Goal: Communication & Community: Connect with others

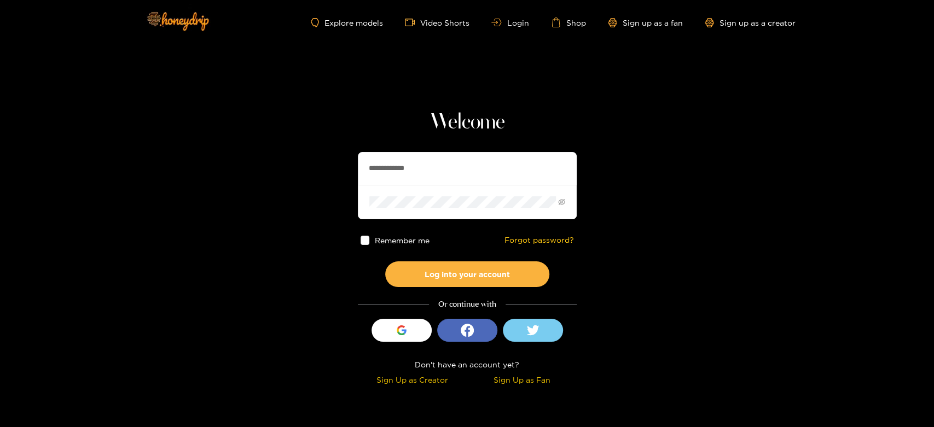
drag, startPoint x: 482, startPoint y: 160, endPoint x: 305, endPoint y: 165, distance: 176.8
click at [305, 165] on section "**********" at bounding box center [467, 194] width 934 height 389
paste input "text"
type input "********"
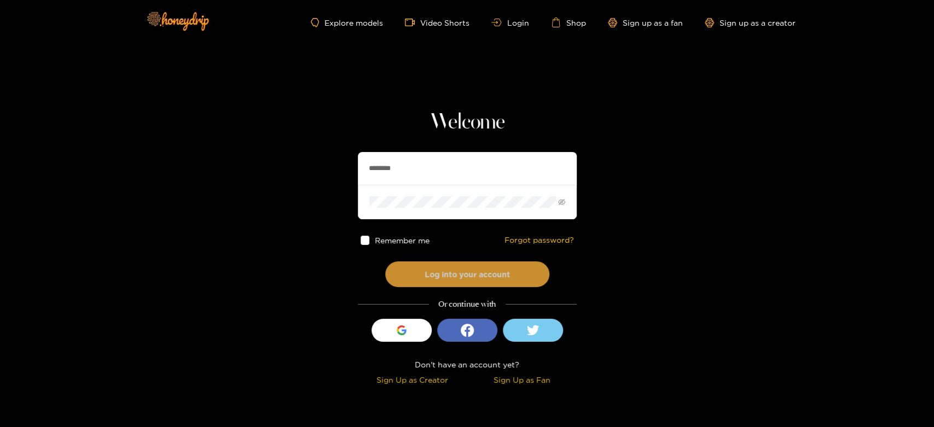
click at [438, 268] on button "Log into your account" at bounding box center [467, 275] width 164 height 26
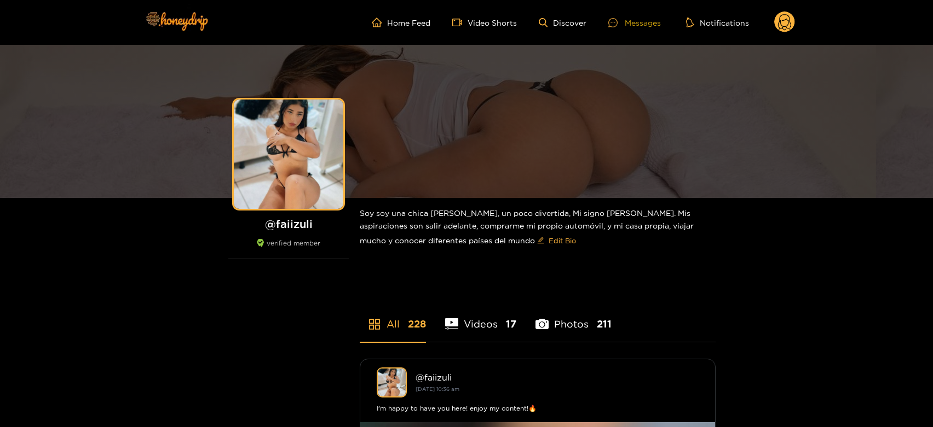
click at [622, 26] on div at bounding box center [616, 22] width 16 height 9
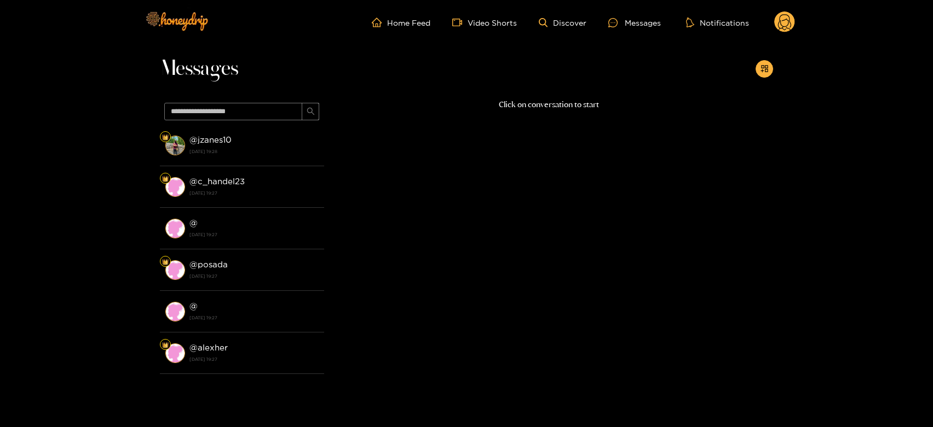
click at [186, 153] on li "@ jzanes10 30 September 2025 19:28" at bounding box center [242, 146] width 164 height 42
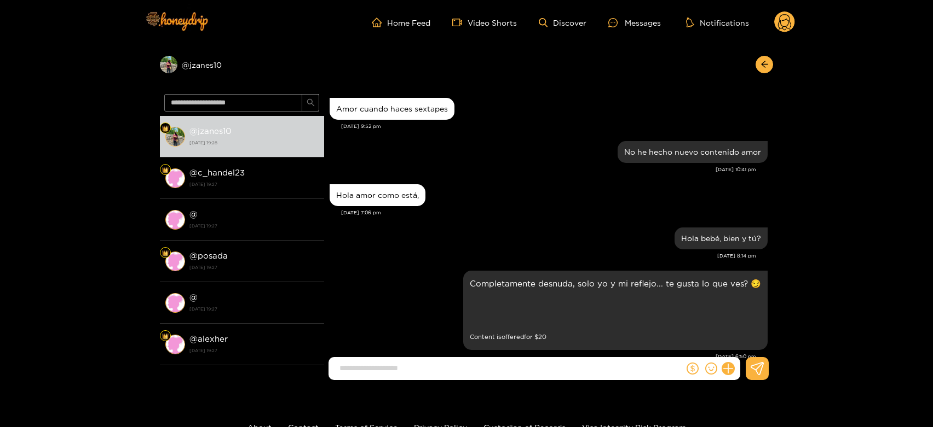
scroll to position [1858, 0]
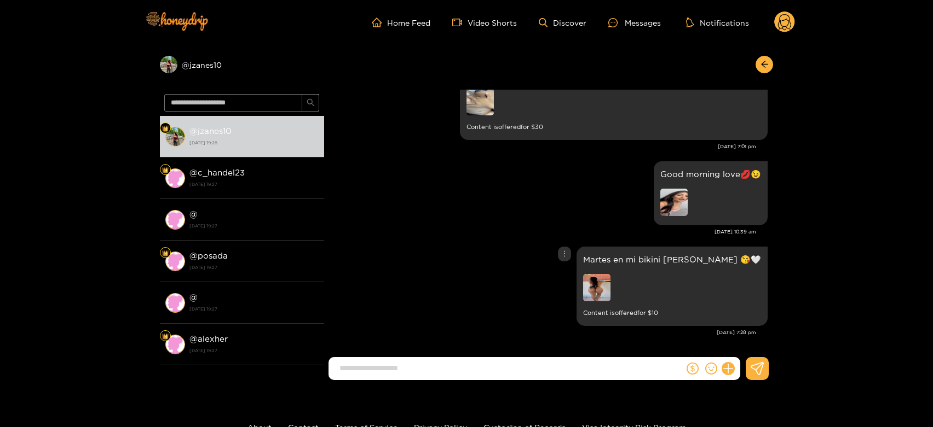
click at [610, 282] on img at bounding box center [596, 287] width 27 height 27
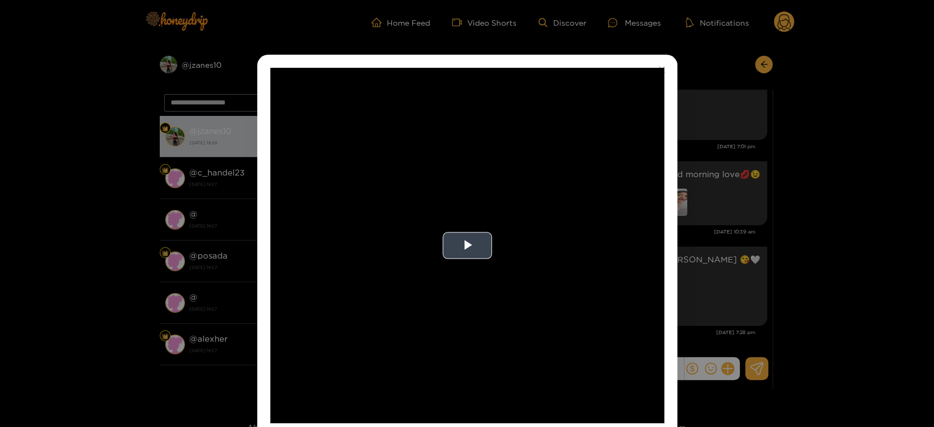
click at [545, 248] on video "Video Player" at bounding box center [467, 246] width 394 height 356
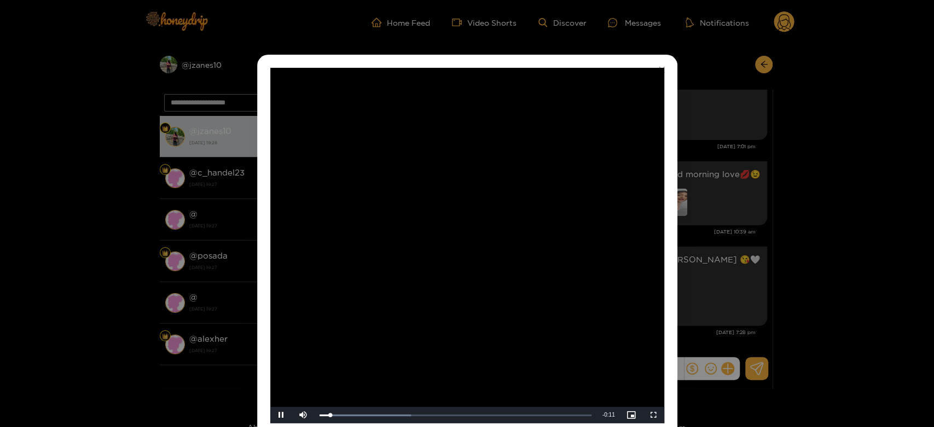
click at [545, 248] on video "Video Player" at bounding box center [467, 246] width 394 height 356
click at [693, 299] on div "**********" at bounding box center [467, 213] width 934 height 427
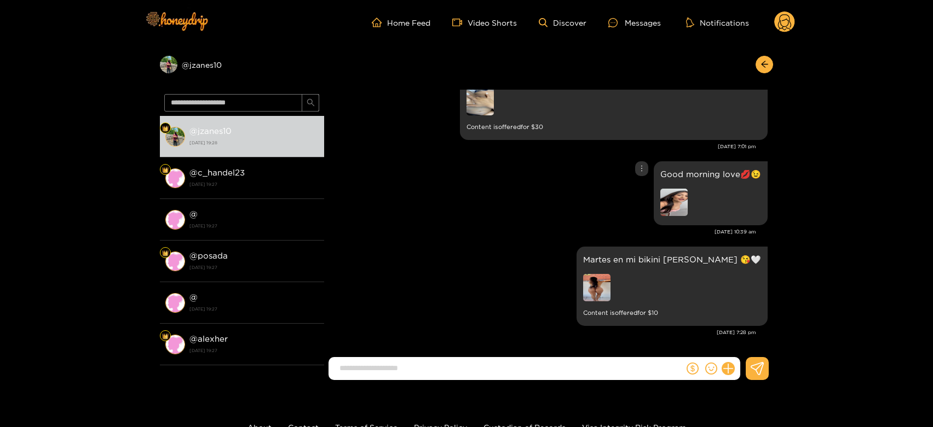
click at [684, 199] on div at bounding box center [710, 204] width 101 height 30
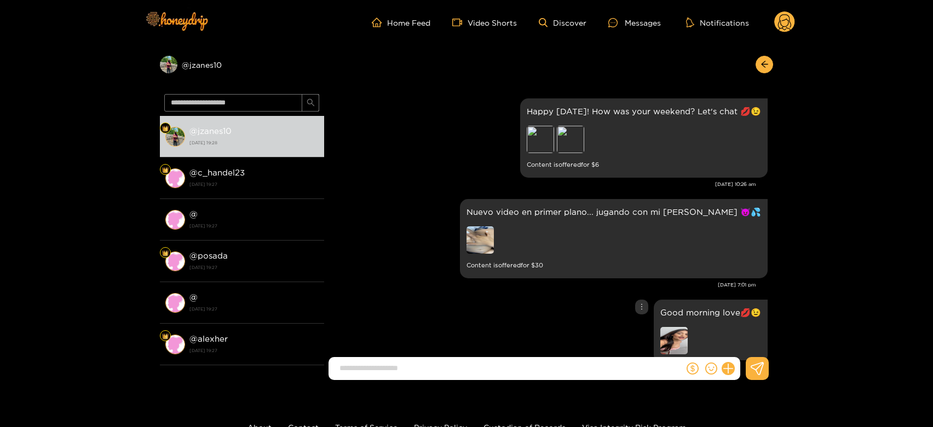
scroll to position [1716, 0]
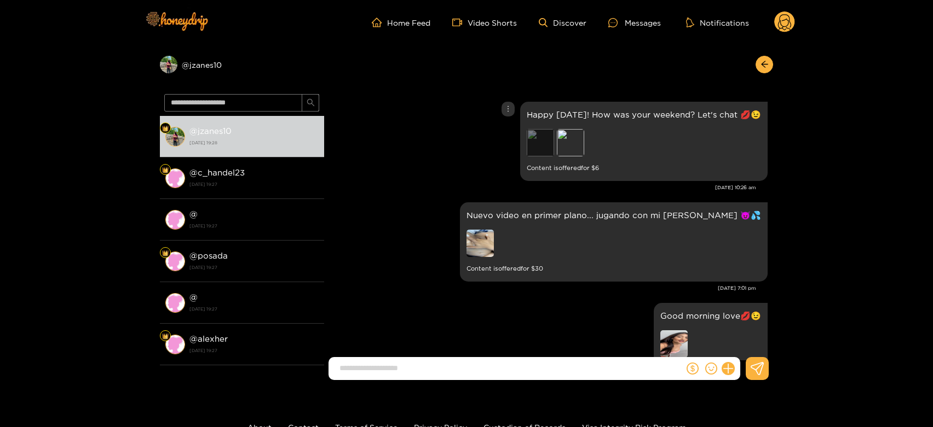
click at [548, 141] on div "Preview" at bounding box center [539, 142] width 27 height 27
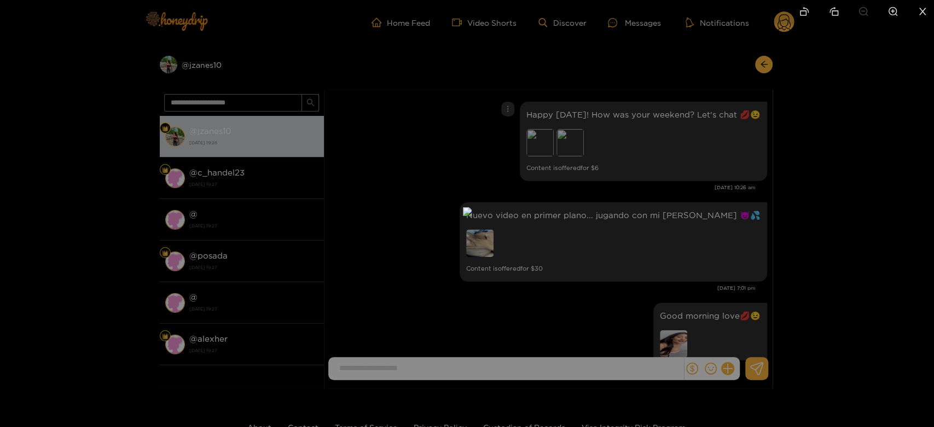
click at [755, 109] on div at bounding box center [467, 213] width 934 height 427
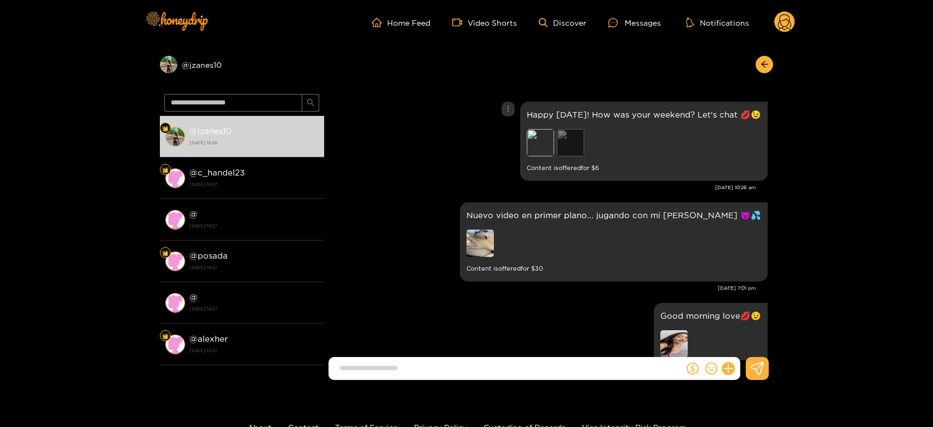
click at [566, 143] on div "Preview" at bounding box center [570, 142] width 27 height 27
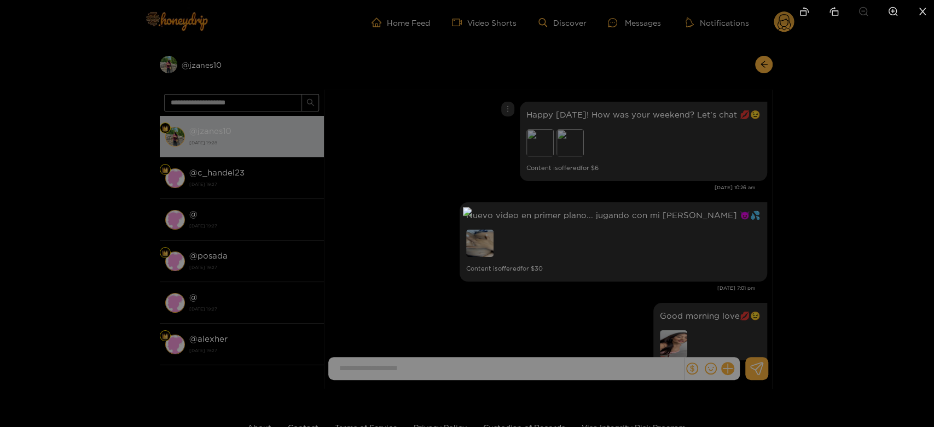
click at [766, 138] on div at bounding box center [467, 213] width 934 height 427
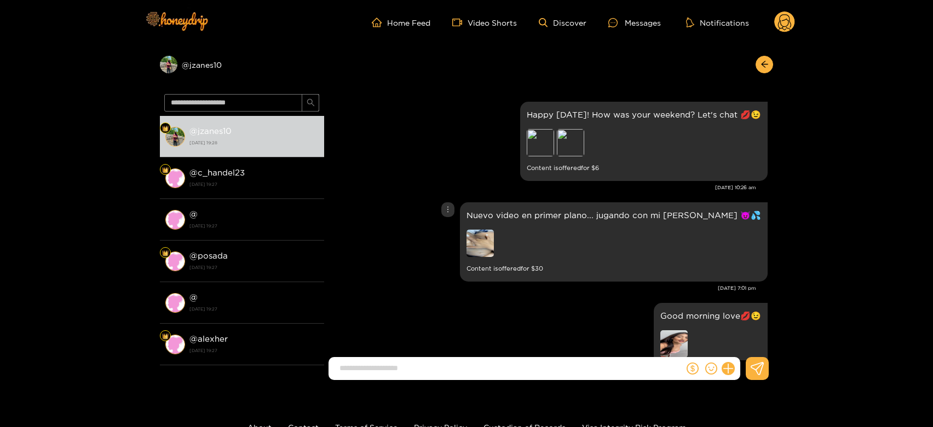
click at [494, 246] on img at bounding box center [479, 243] width 27 height 27
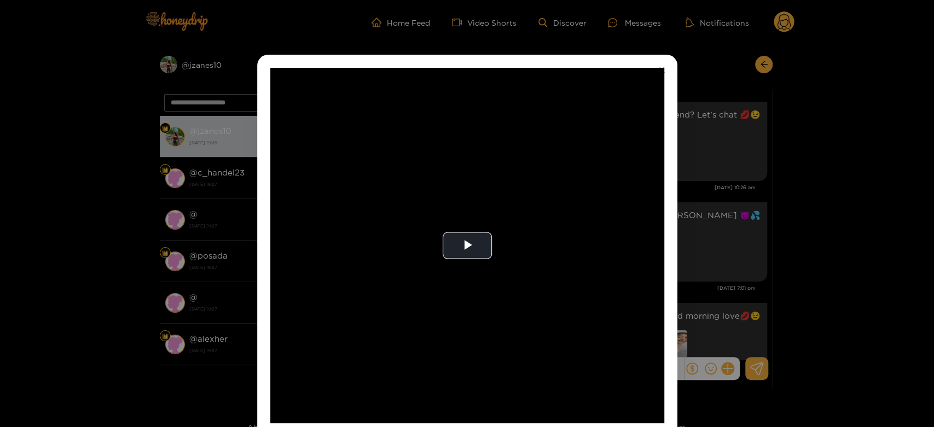
click at [503, 246] on video "Video Player" at bounding box center [467, 246] width 394 height 356
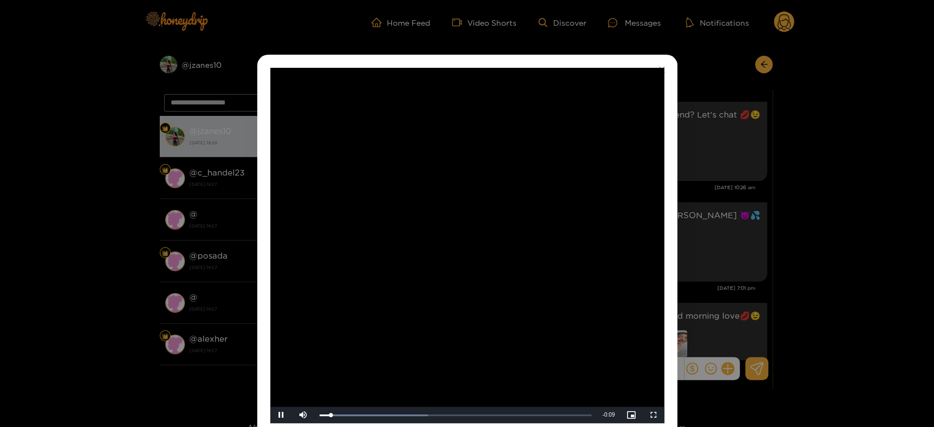
click at [503, 246] on video "Video Player" at bounding box center [467, 246] width 394 height 356
click at [779, 168] on div "**********" at bounding box center [467, 213] width 934 height 427
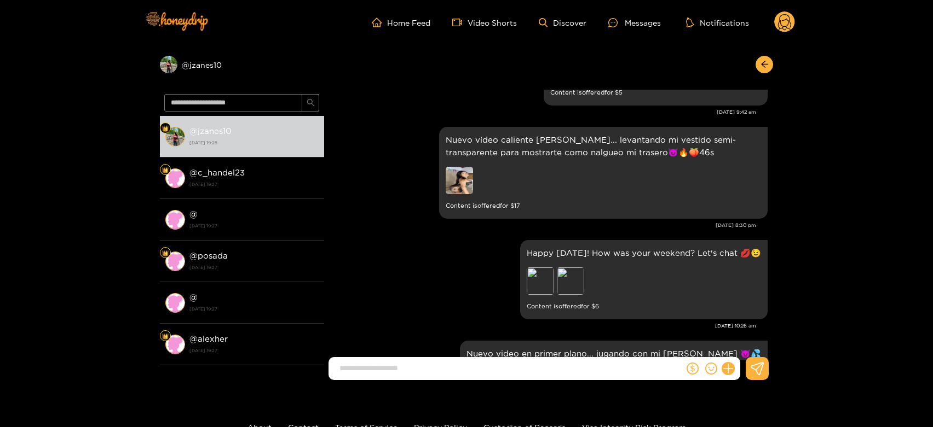
scroll to position [1577, 0]
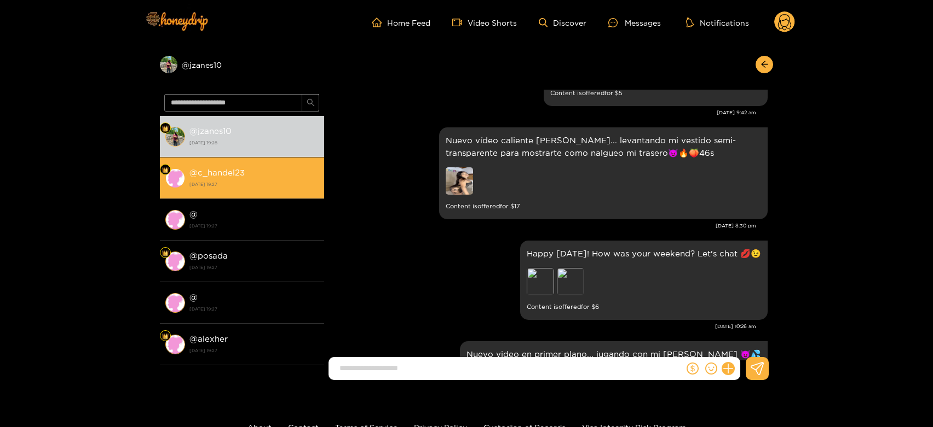
click at [291, 160] on li "@ c_handel23 30 September 2025 19:27" at bounding box center [242, 179] width 164 height 42
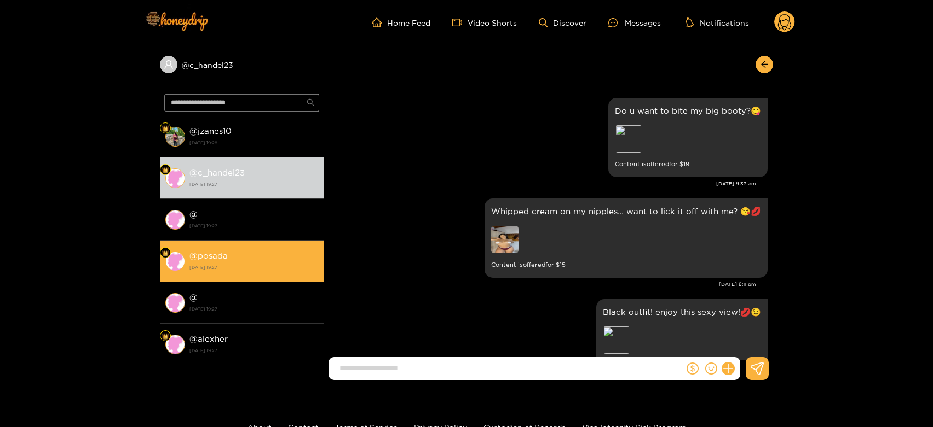
scroll to position [2355, 0]
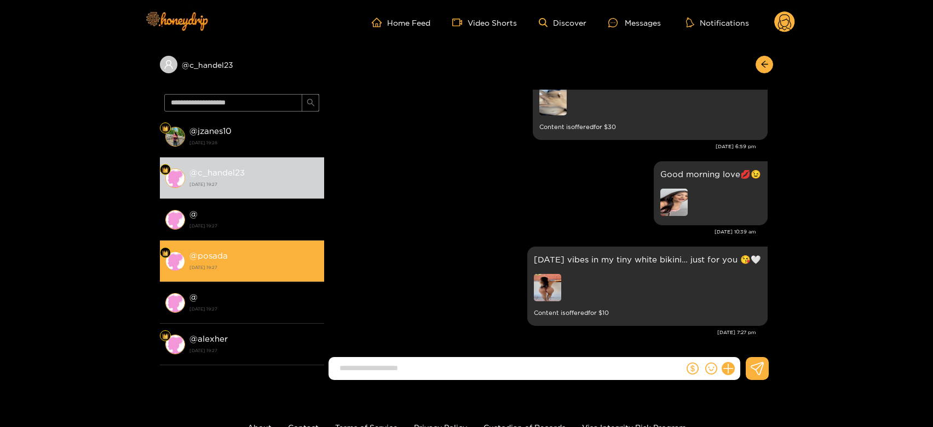
click at [263, 253] on div "@ posada 30 September 2025 19:27" at bounding box center [253, 261] width 129 height 25
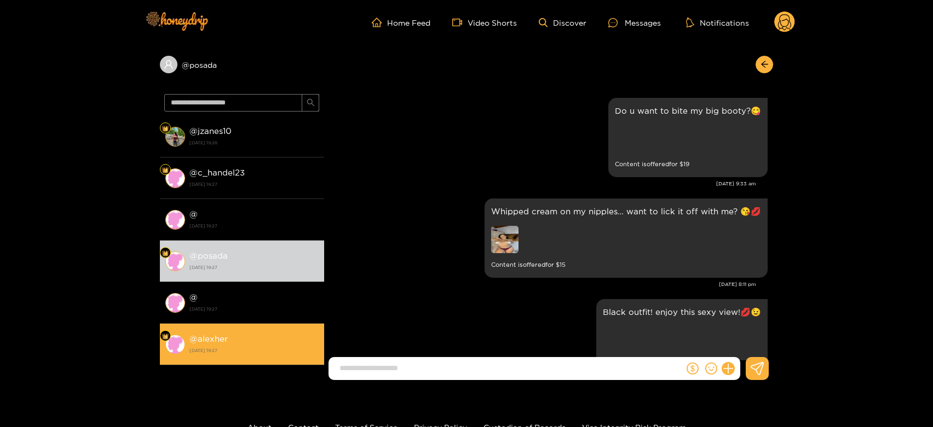
scroll to position [2355, 0]
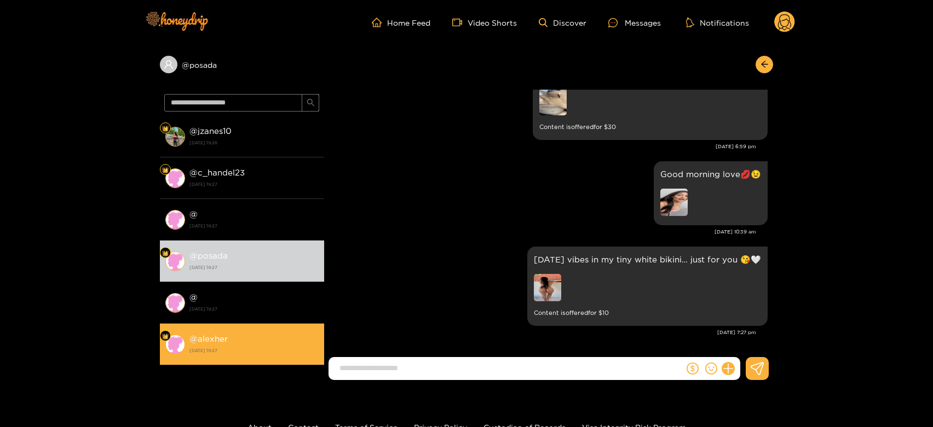
click at [244, 339] on div "@ alexher 30 September 2025 19:27" at bounding box center [253, 344] width 129 height 25
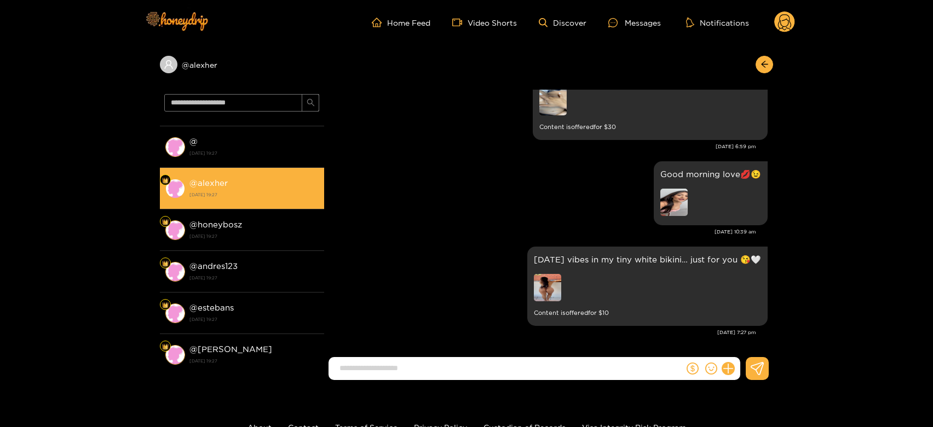
scroll to position [171, 0]
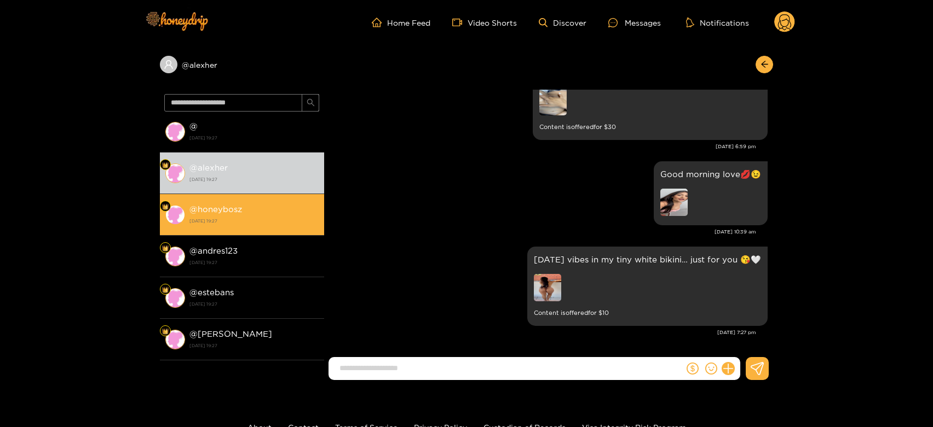
click at [246, 219] on strong "30 September 2025 19:27" at bounding box center [253, 221] width 129 height 10
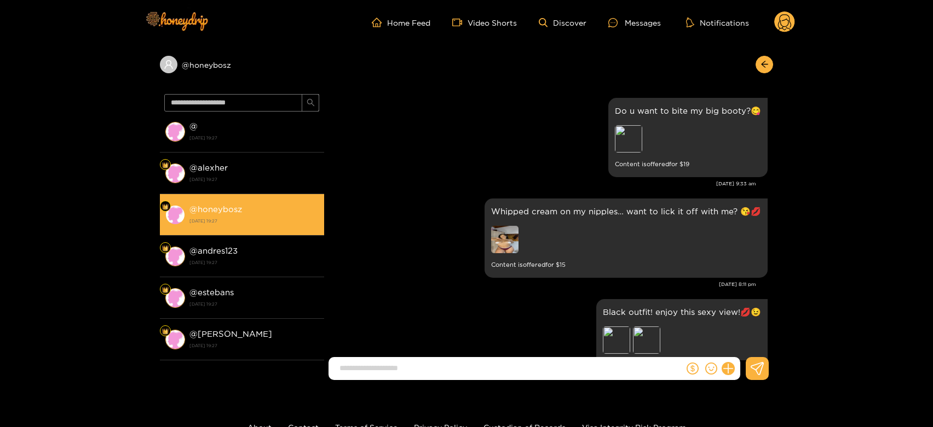
scroll to position [2355, 0]
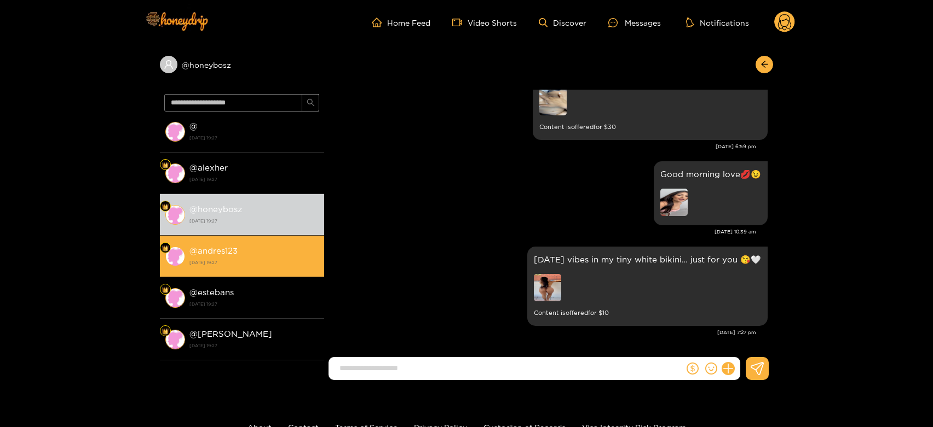
click at [235, 253] on strong "@ andres123" at bounding box center [213, 250] width 48 height 9
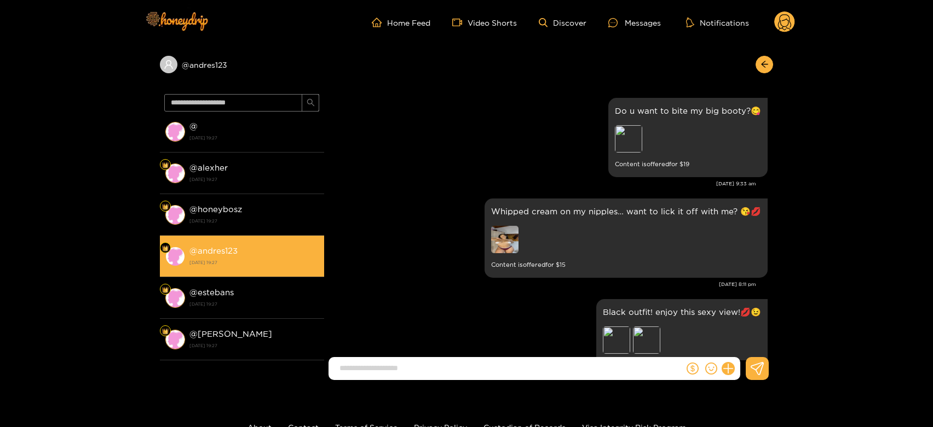
scroll to position [2355, 0]
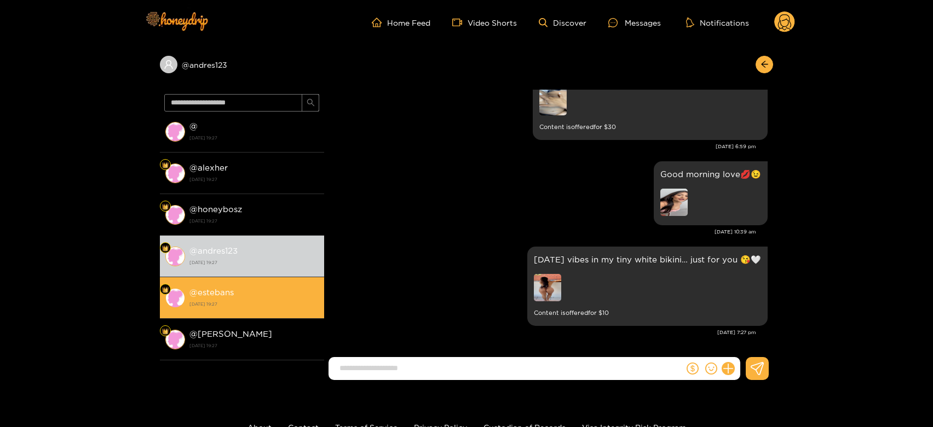
click at [241, 292] on div "@ estebans 30 September 2025 19:27" at bounding box center [253, 298] width 129 height 25
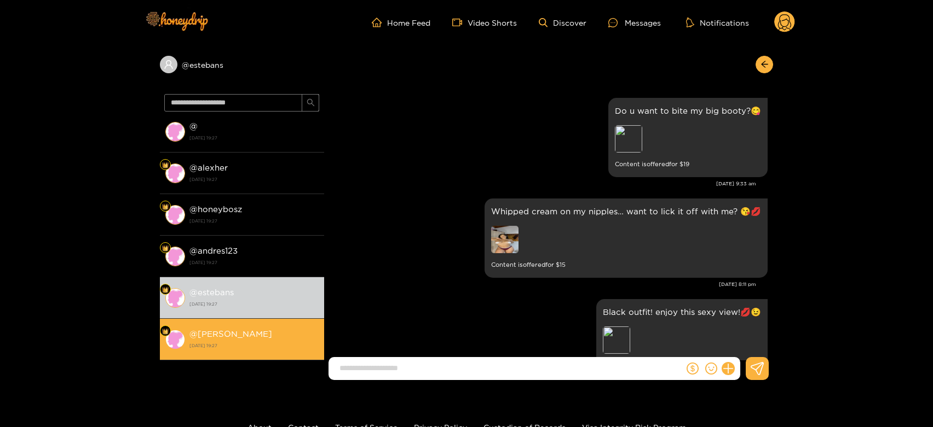
scroll to position [2355, 0]
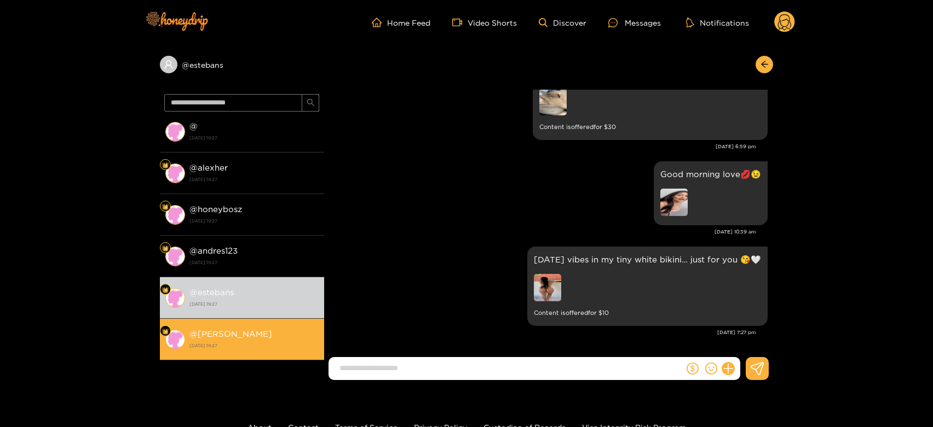
click at [242, 342] on strong "30 September 2025 19:27" at bounding box center [253, 346] width 129 height 10
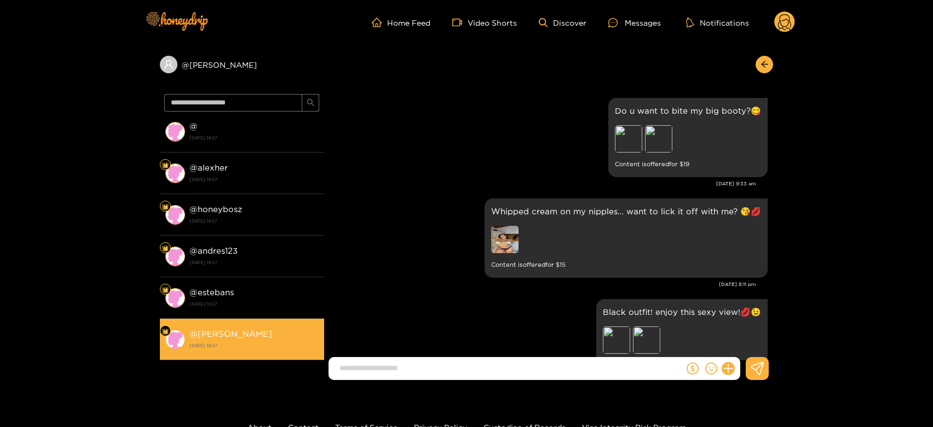
scroll to position [2355, 0]
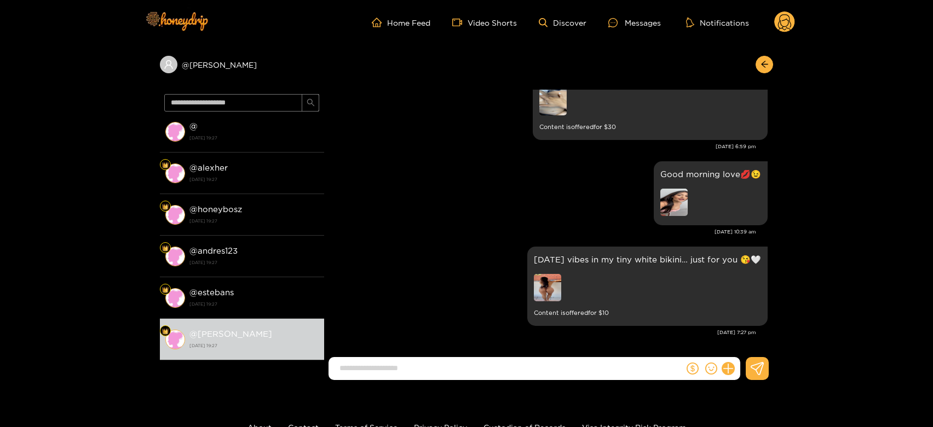
click at [779, 19] on circle at bounding box center [784, 21] width 21 height 21
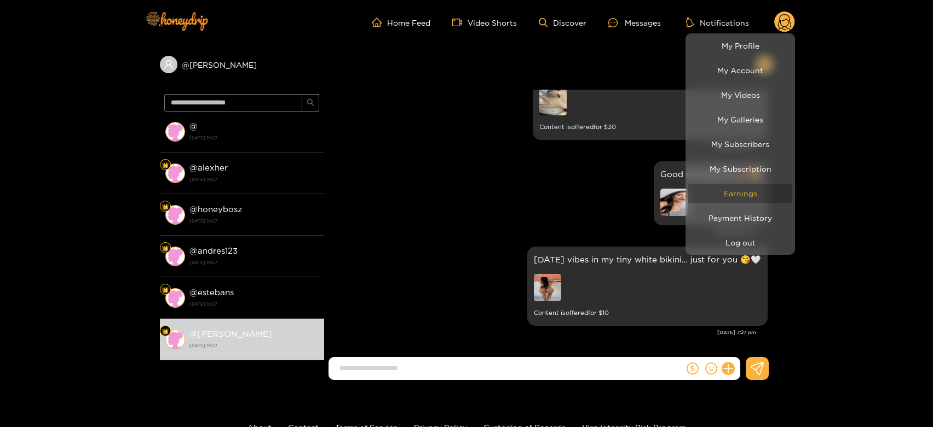
click at [745, 196] on link "Earnings" at bounding box center [740, 193] width 104 height 19
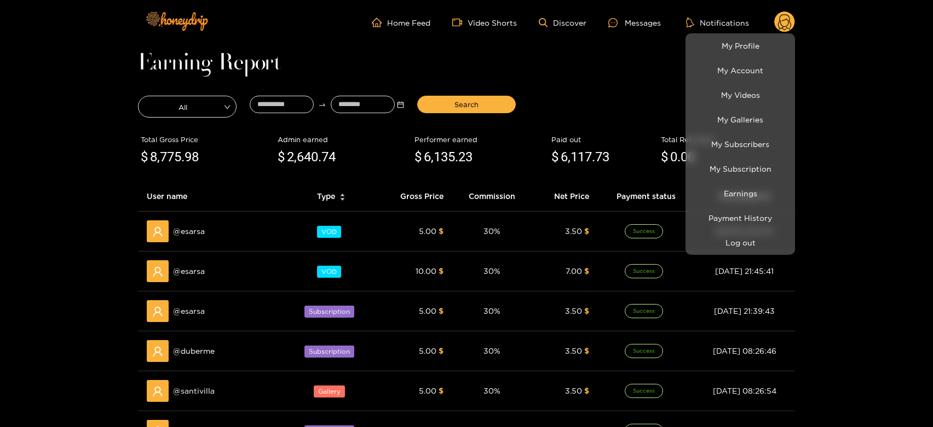
click at [187, 228] on div at bounding box center [466, 213] width 933 height 427
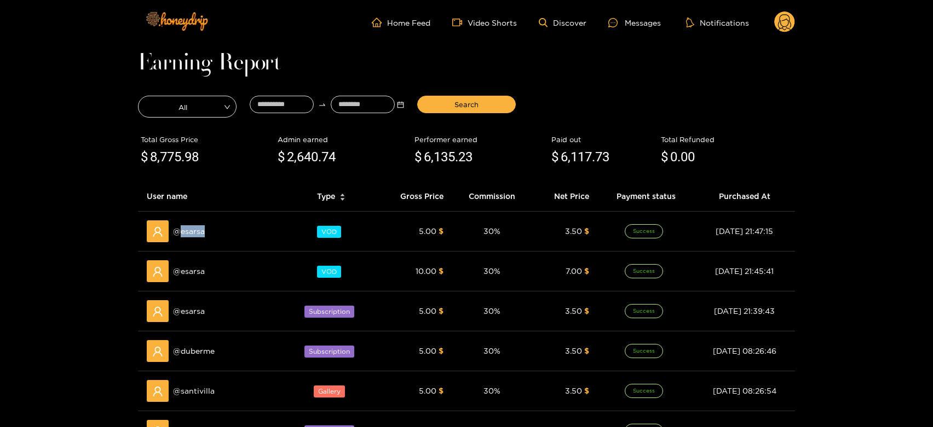
click at [187, 228] on span "@ esarsa" at bounding box center [189, 231] width 32 height 12
copy span "esarsa"
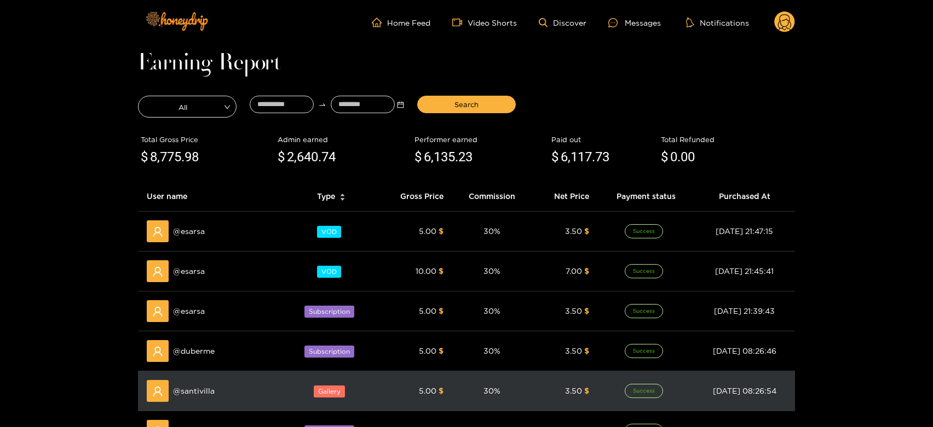
click at [191, 379] on td "@ santivilla" at bounding box center [212, 392] width 148 height 40
copy span "santivilla"
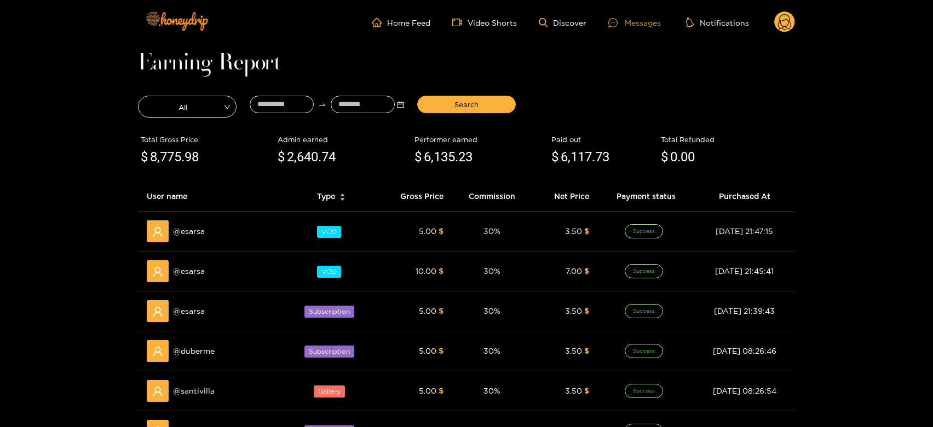
click at [616, 21] on icon at bounding box center [612, 22] width 9 height 9
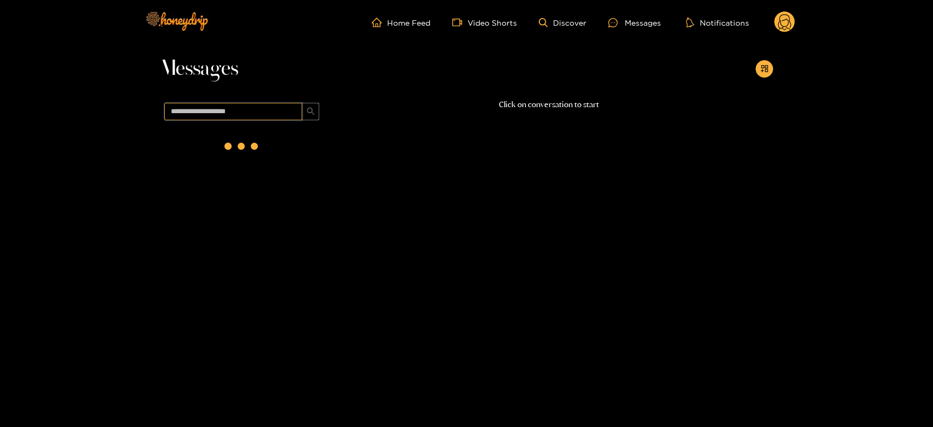
click at [260, 111] on input "text" at bounding box center [233, 112] width 138 height 18
paste input "**********"
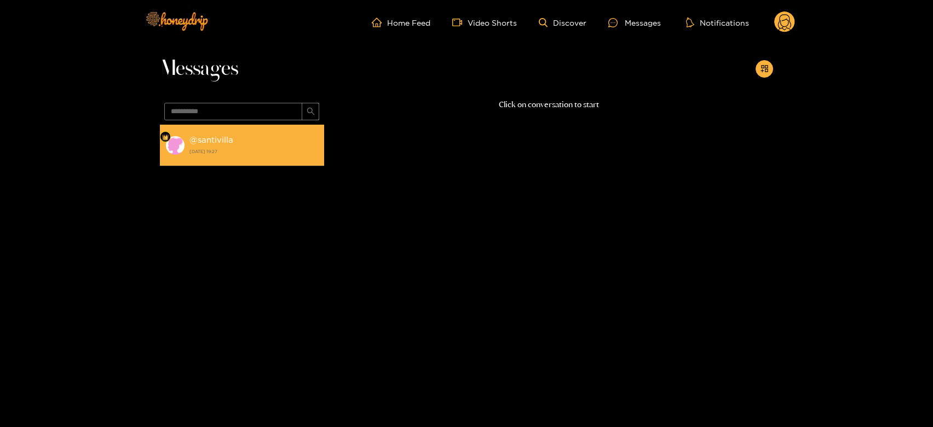
click at [256, 156] on strong "30 September 2025 19:27" at bounding box center [253, 152] width 129 height 10
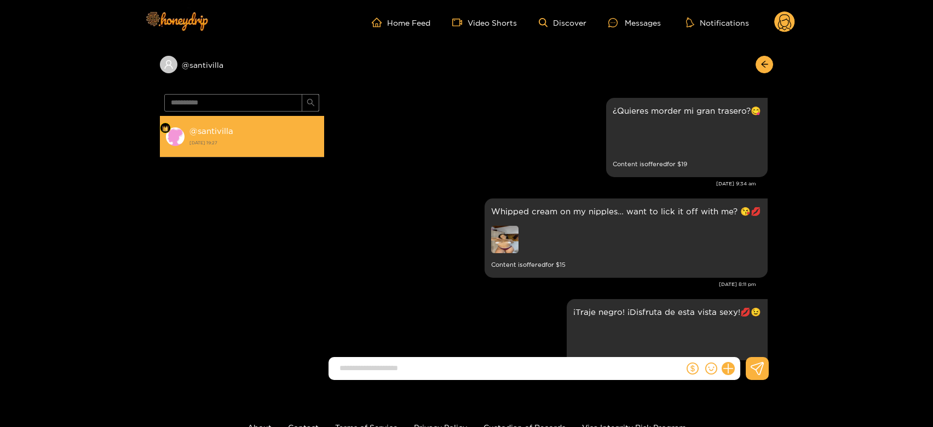
scroll to position [2369, 0]
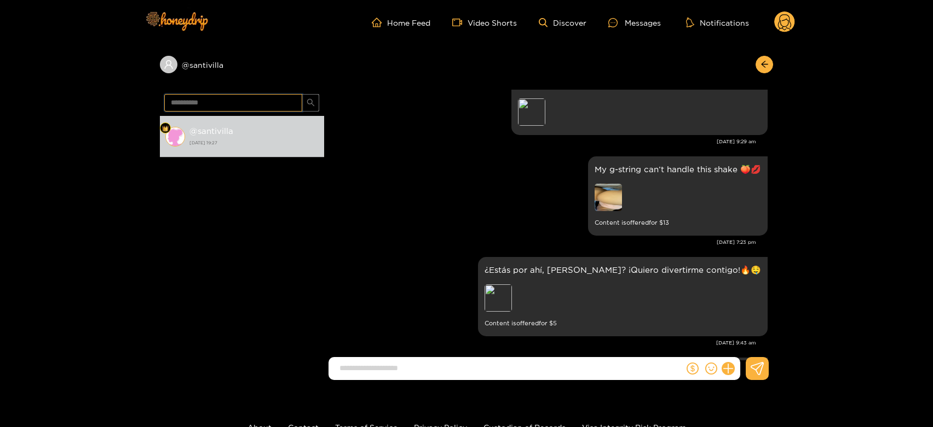
click at [223, 100] on input "**********" at bounding box center [233, 103] width 138 height 18
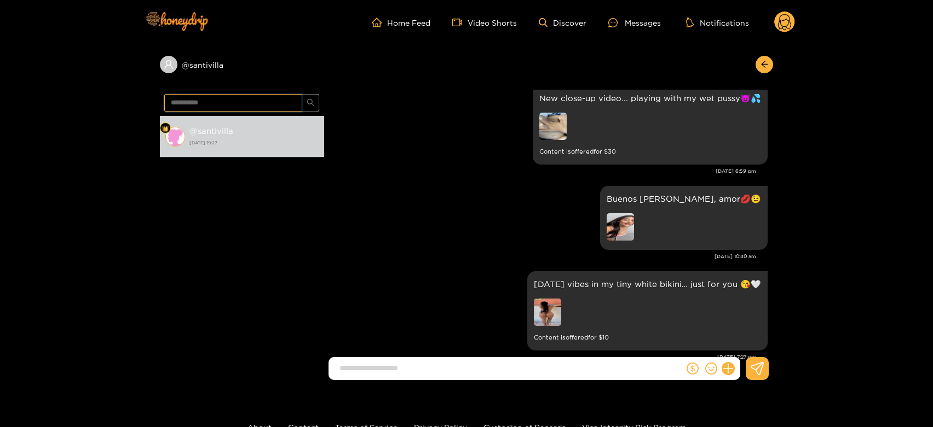
click at [223, 100] on input "**********" at bounding box center [233, 103] width 138 height 18
paste input "text"
type input "******"
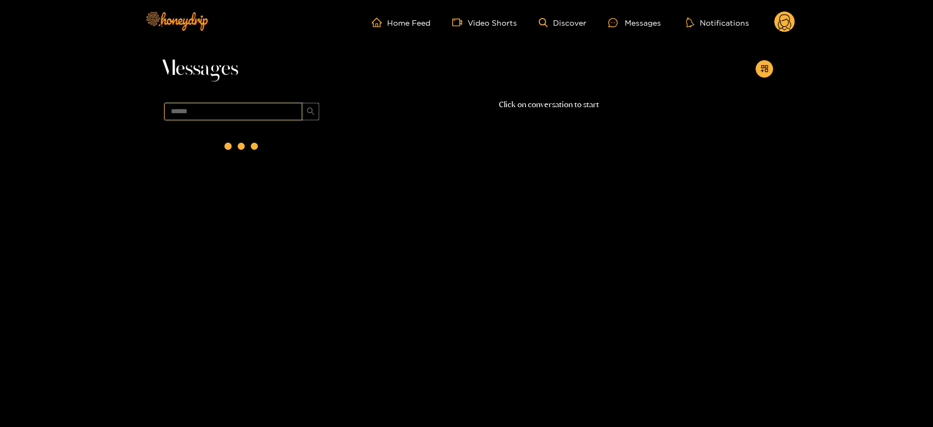
scroll to position [0, 0]
click at [212, 149] on strong "30 September 2025 19:27" at bounding box center [253, 152] width 129 height 10
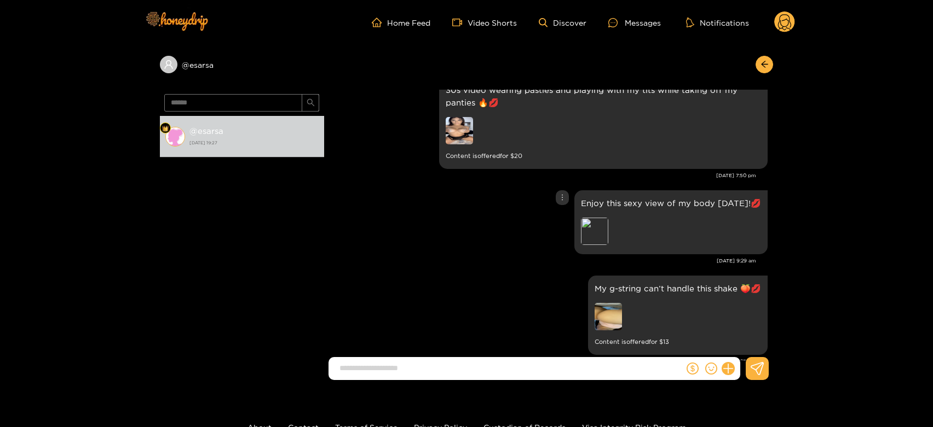
scroll to position [1687, 0]
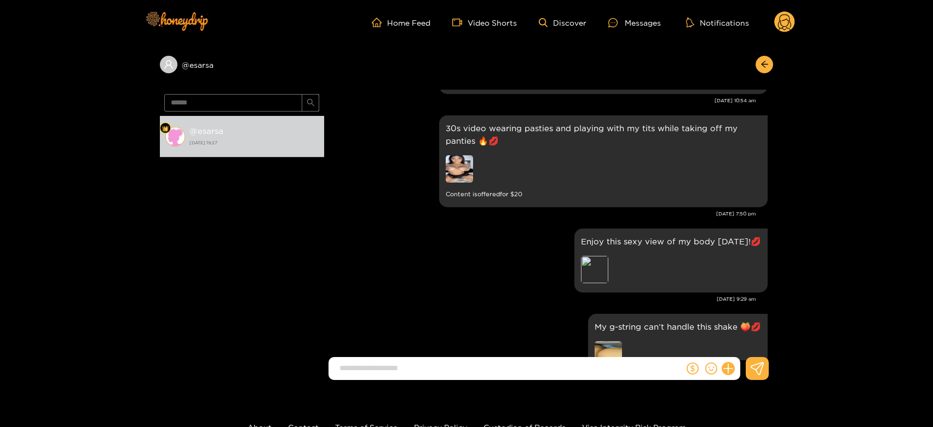
click at [790, 14] on circle at bounding box center [784, 21] width 21 height 21
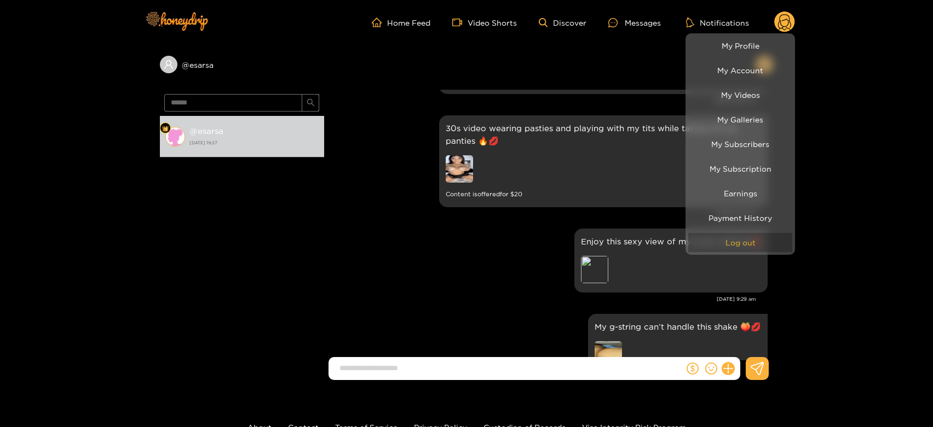
click at [720, 234] on button "Log out" at bounding box center [740, 242] width 104 height 19
